Goal: Task Accomplishment & Management: Use online tool/utility

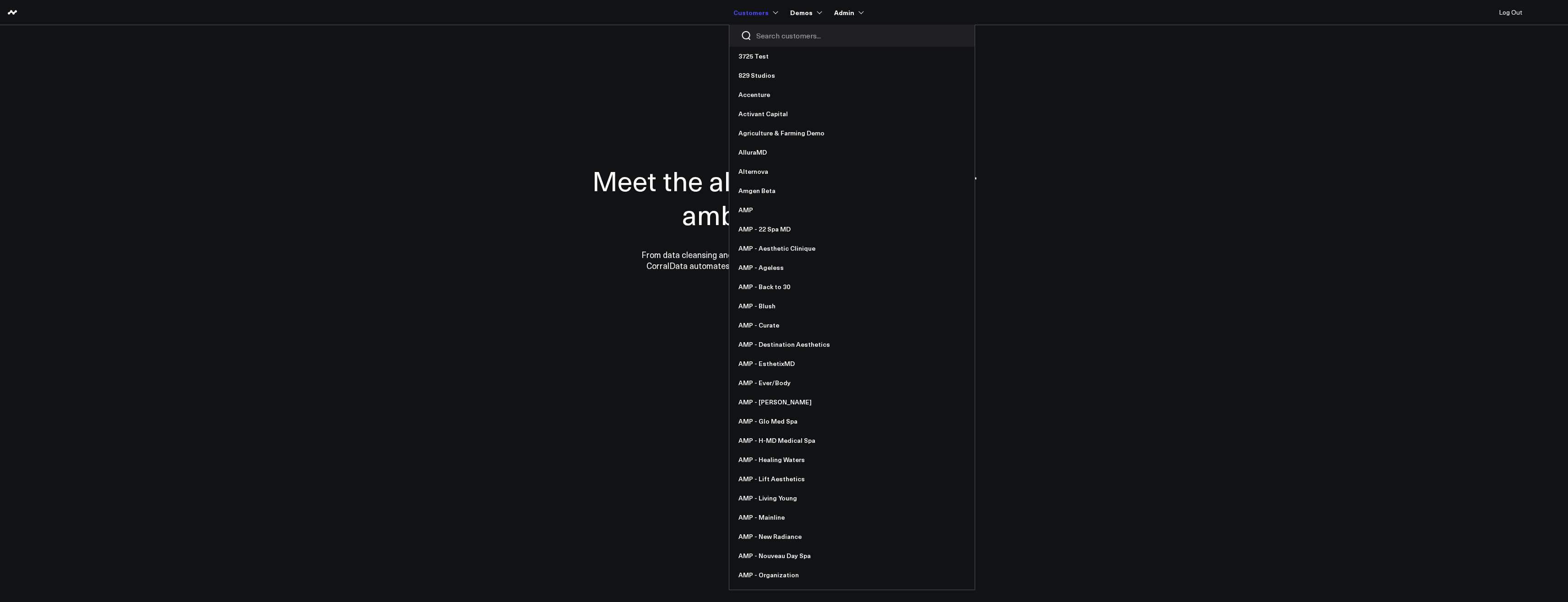
click at [767, 40] on input "Search customers input" at bounding box center [860, 36] width 207 height 10
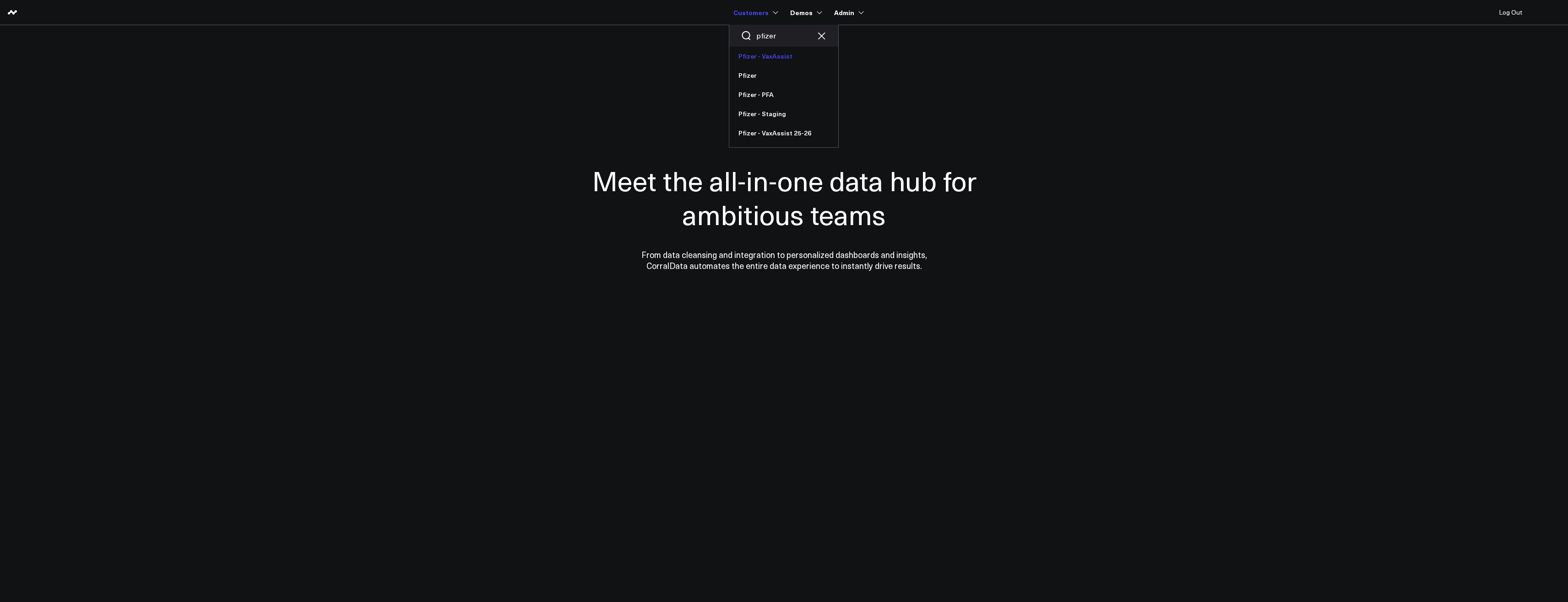
type input "pfizer"
click at [777, 58] on link "Pfizer - VaxAssist" at bounding box center [784, 56] width 109 height 19
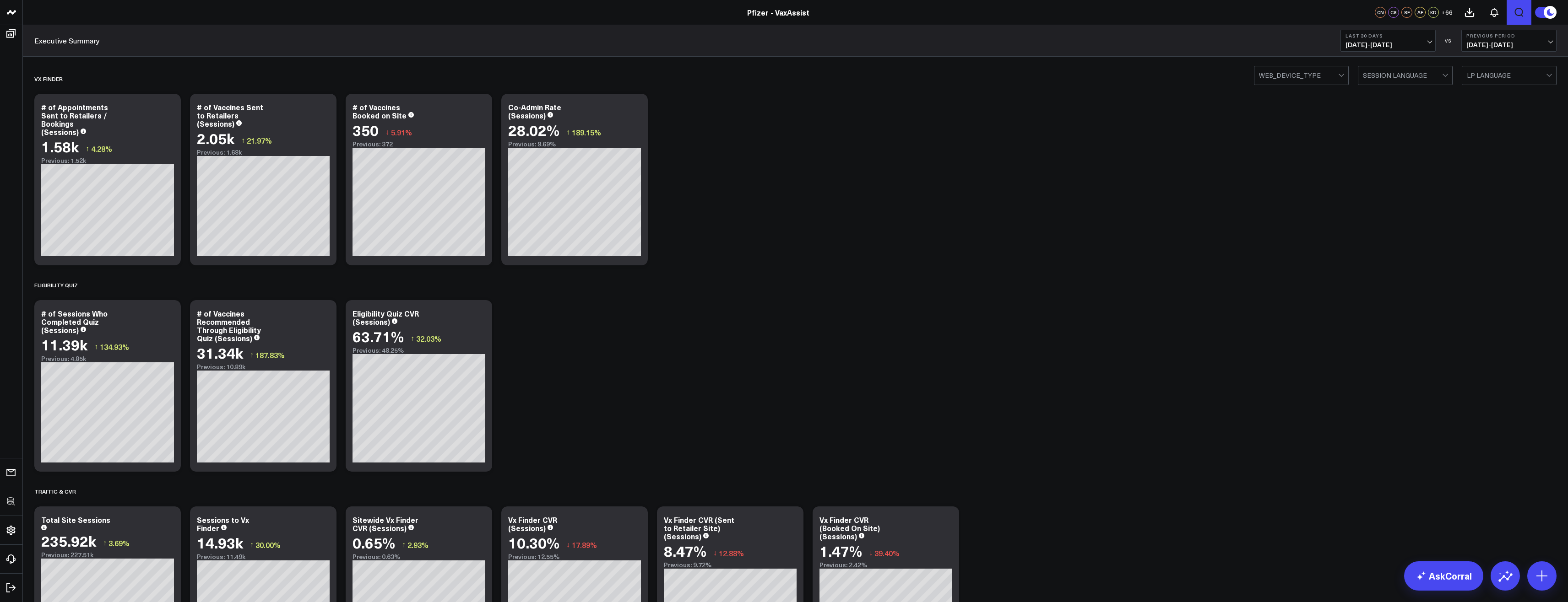
click at [1516, 16] on icon "Open search" at bounding box center [1519, 12] width 11 height 11
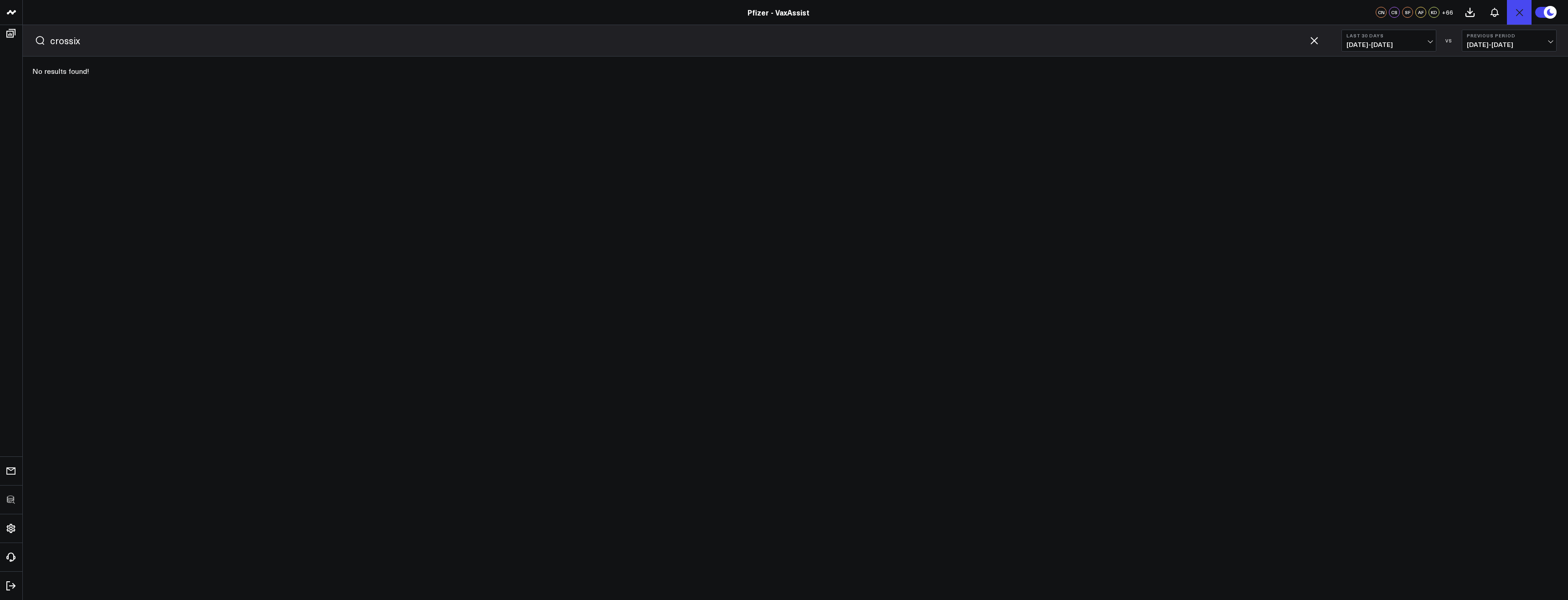
type input "crossix"
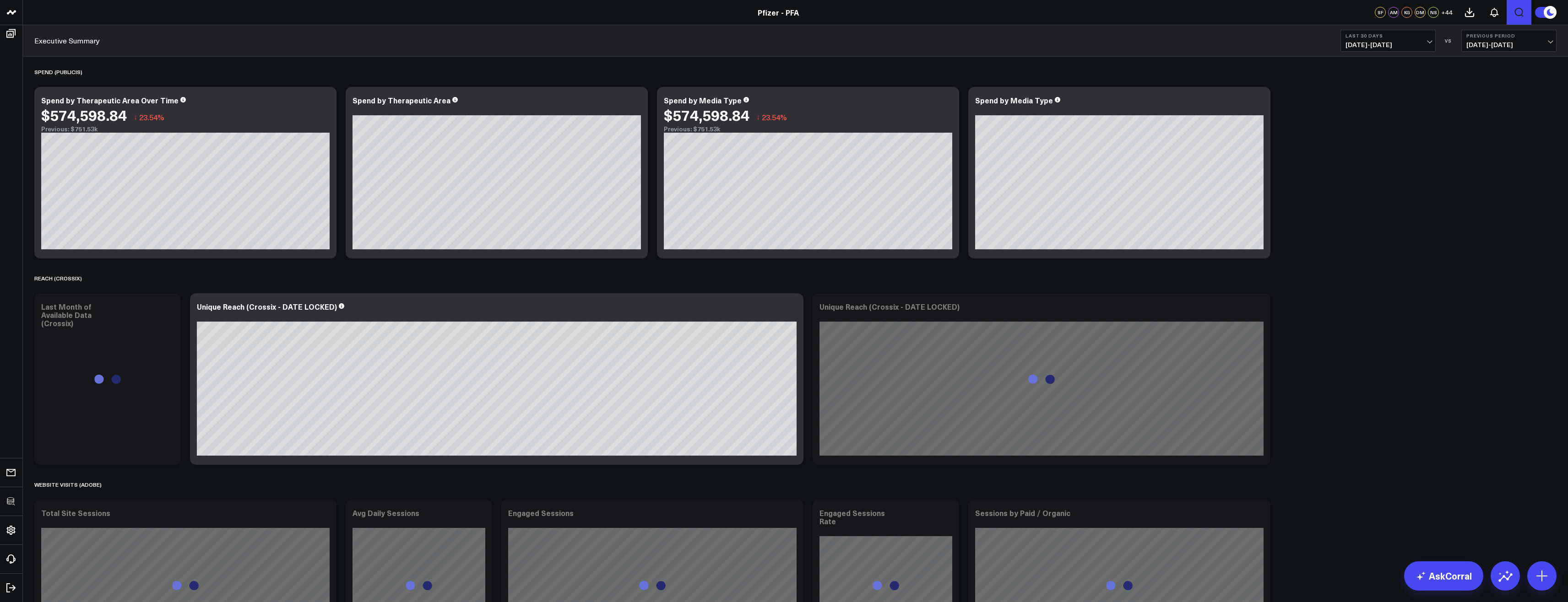
click at [1520, 16] on icon "Open search" at bounding box center [1519, 12] width 11 height 11
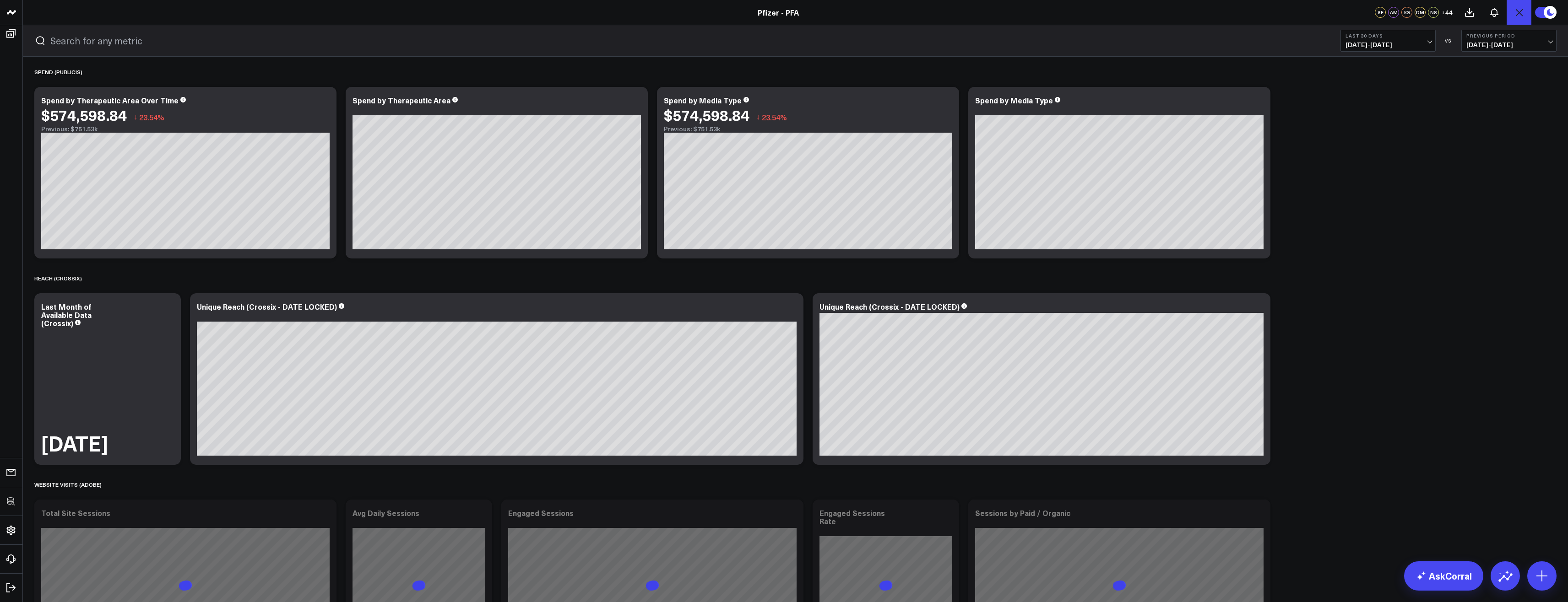
click at [991, 40] on input "text" at bounding box center [684, 40] width 1268 height 14
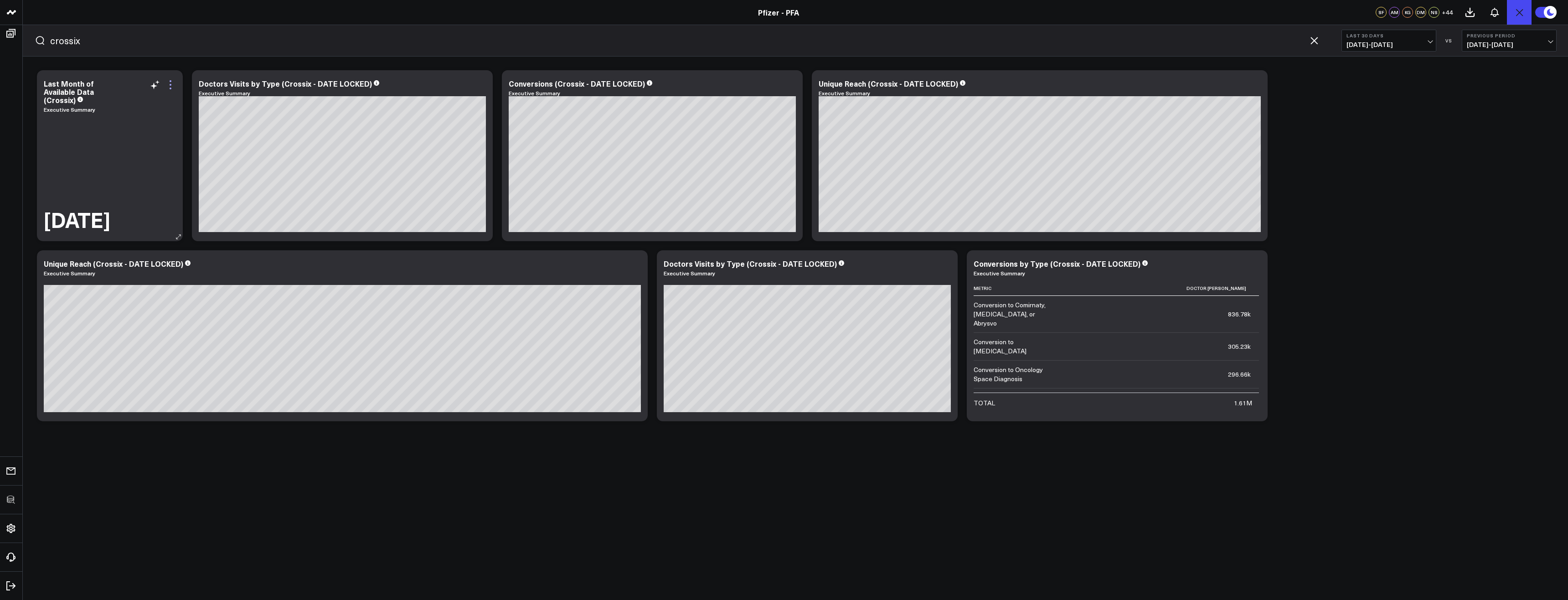
type input "crossix"
click at [174, 86] on icon at bounding box center [170, 85] width 11 height 11
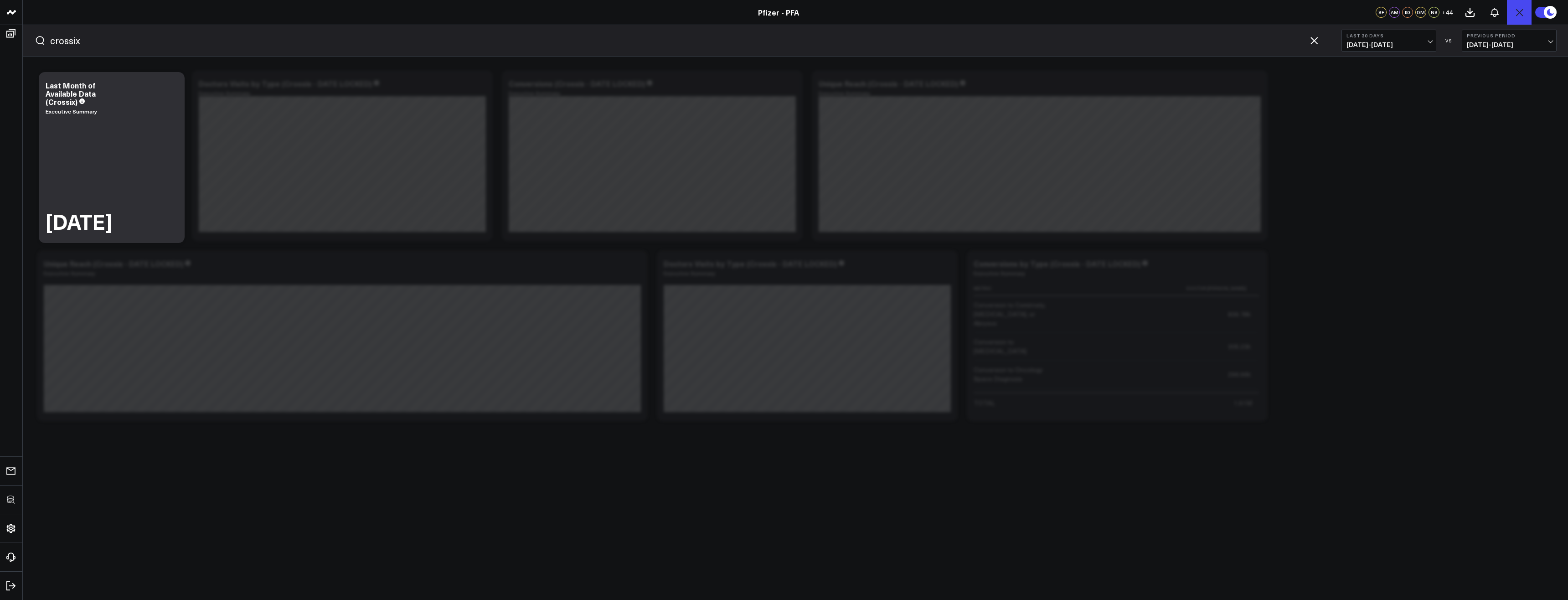
click at [867, 566] on button "Widget Query" at bounding box center [1177, 579] width 774 height 27
click at [1550, 184] on icon at bounding box center [1553, 189] width 11 height 11
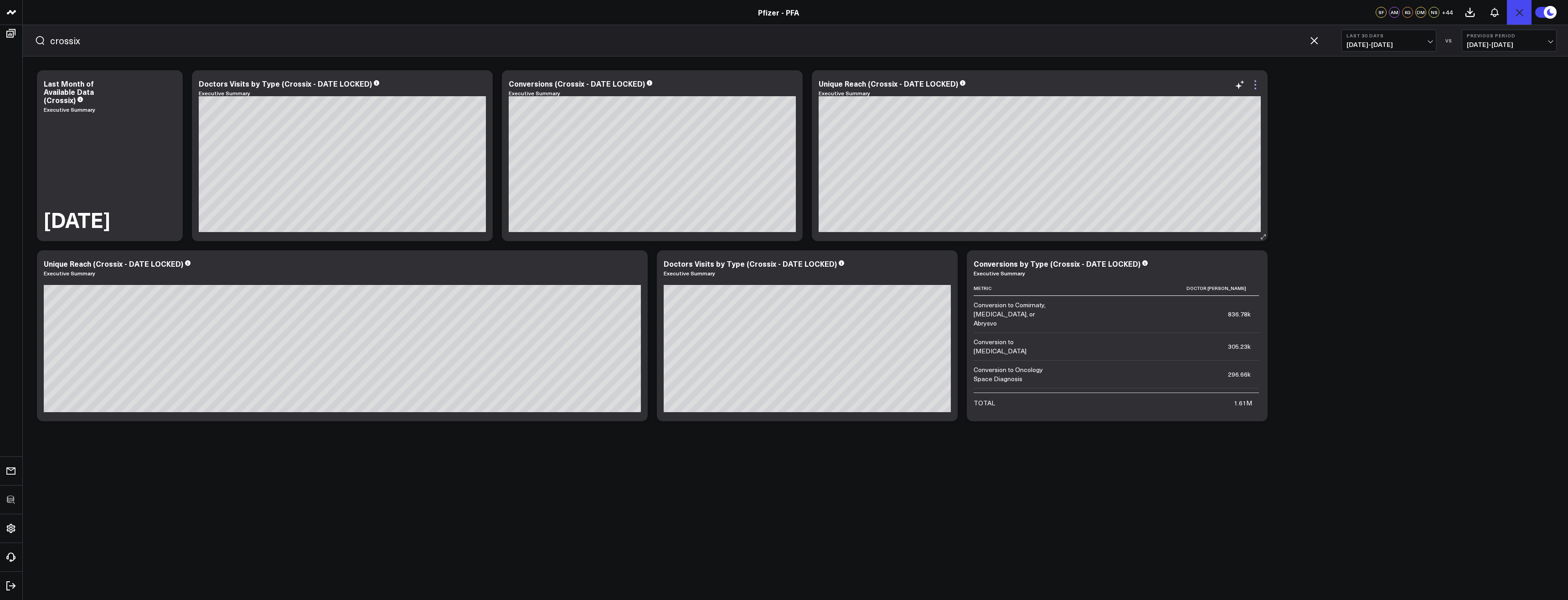
click at [1260, 82] on icon at bounding box center [1255, 85] width 11 height 11
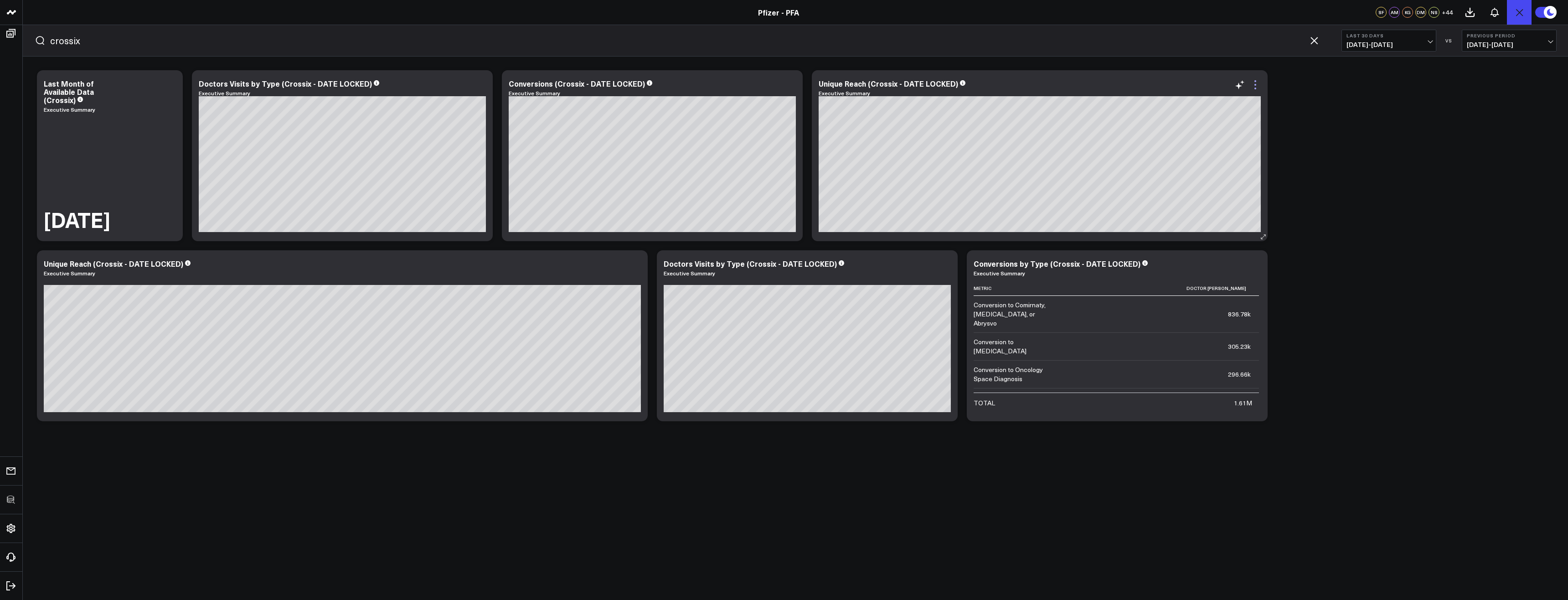
click at [1258, 83] on icon at bounding box center [1255, 85] width 11 height 11
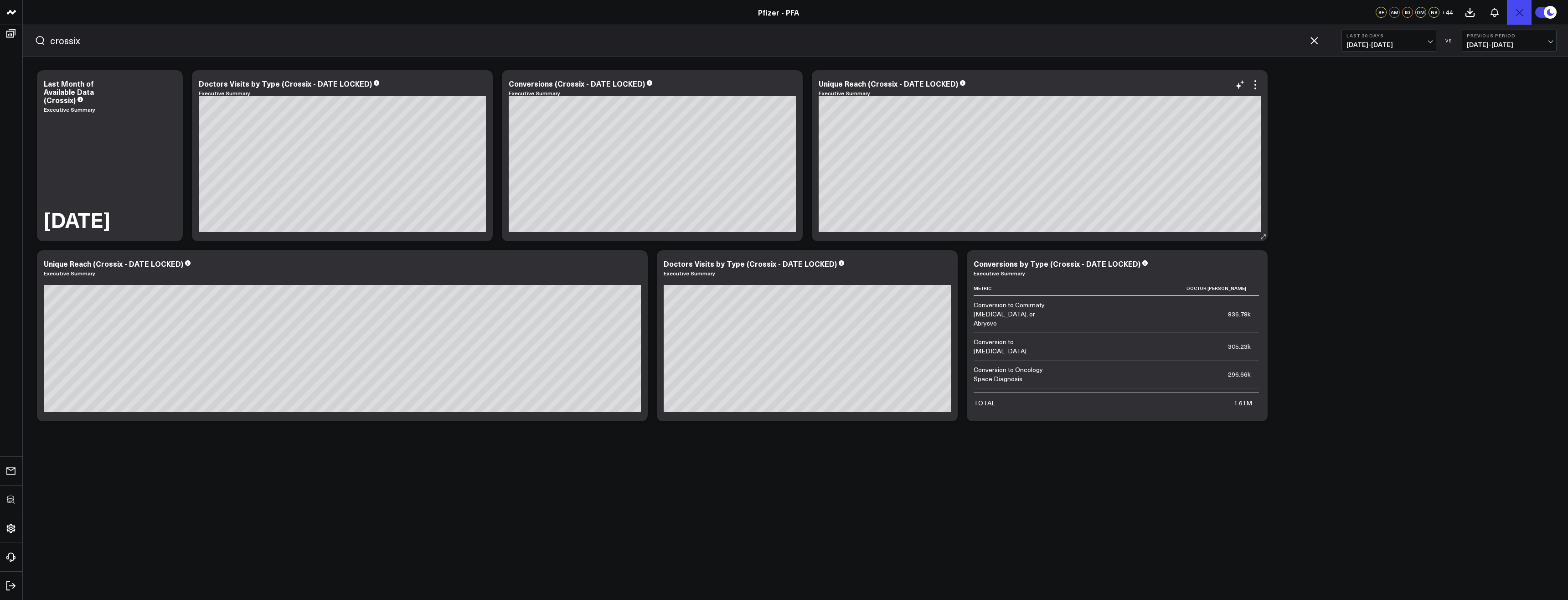
click at [1255, 90] on div "Executive Summary" at bounding box center [1039, 92] width 442 height 6
click at [1255, 84] on icon at bounding box center [1255, 85] width 2 height 2
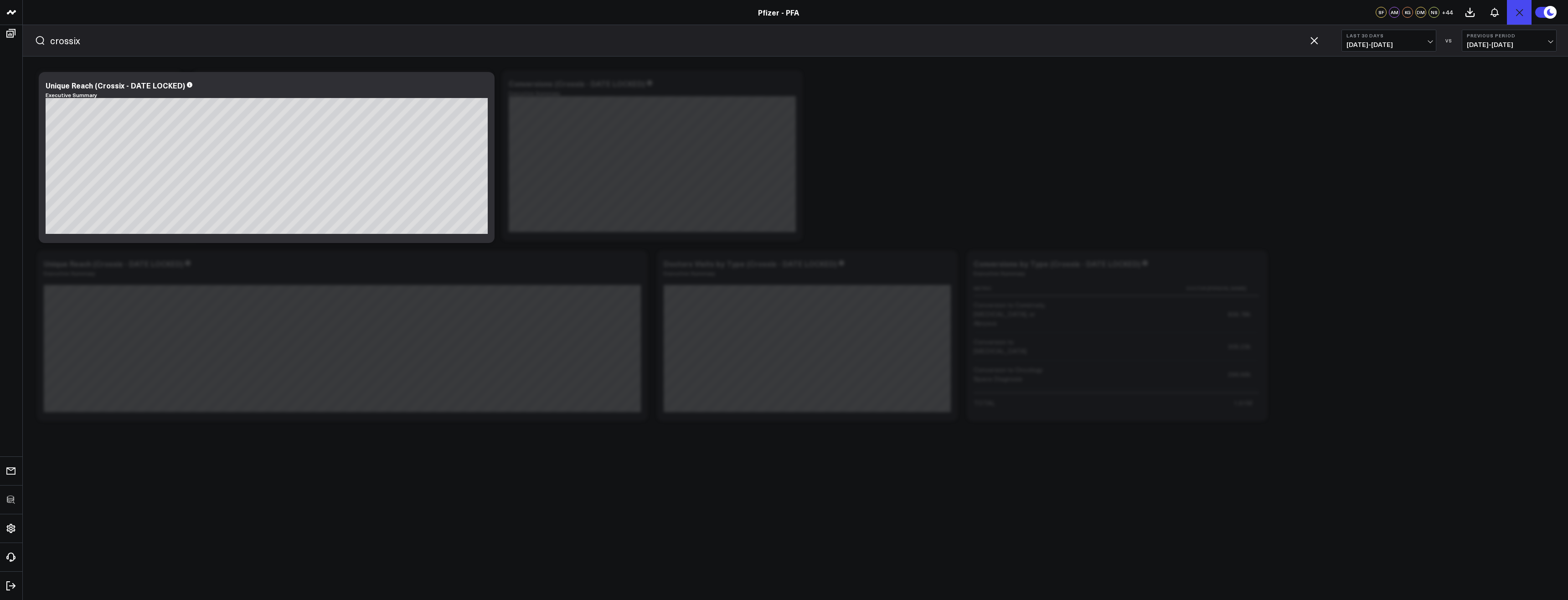
click at [914, 566] on button "Widget Query" at bounding box center [1177, 579] width 774 height 27
click at [1552, 186] on icon at bounding box center [1553, 189] width 7 height 7
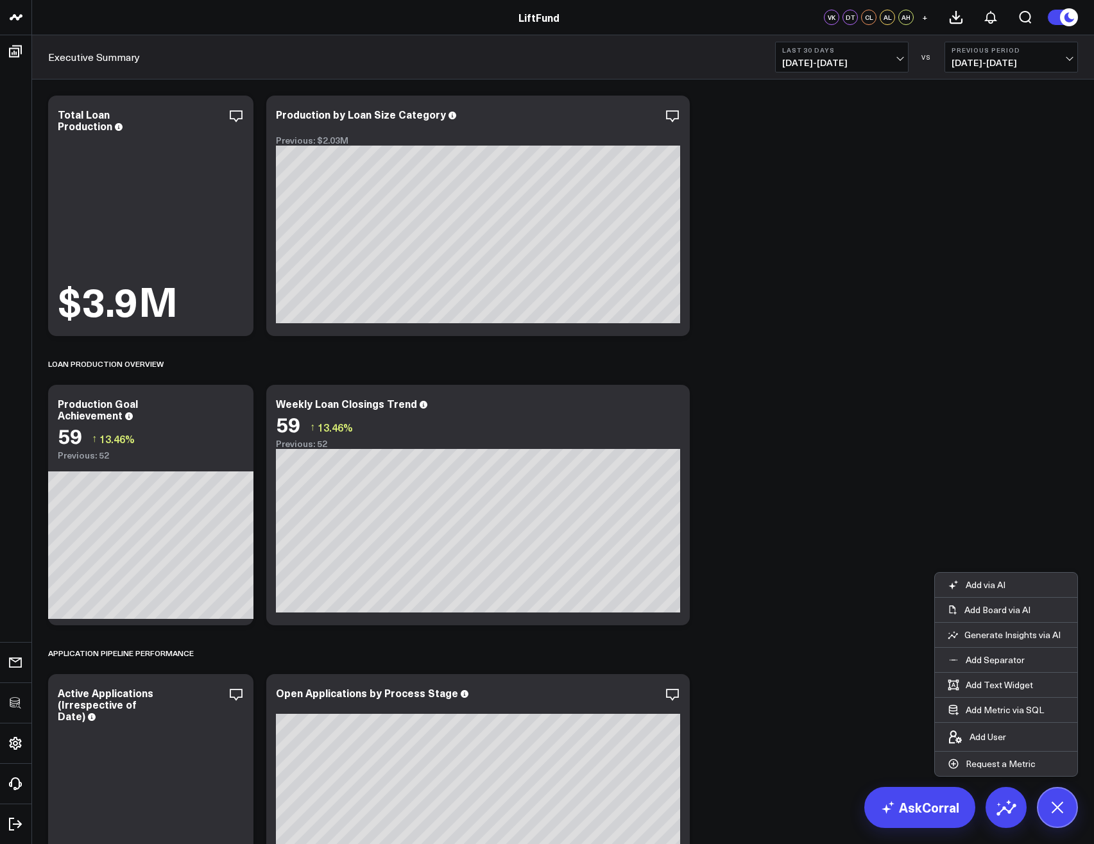
scroll to position [561, 0]
